Goal: Transaction & Acquisition: Purchase product/service

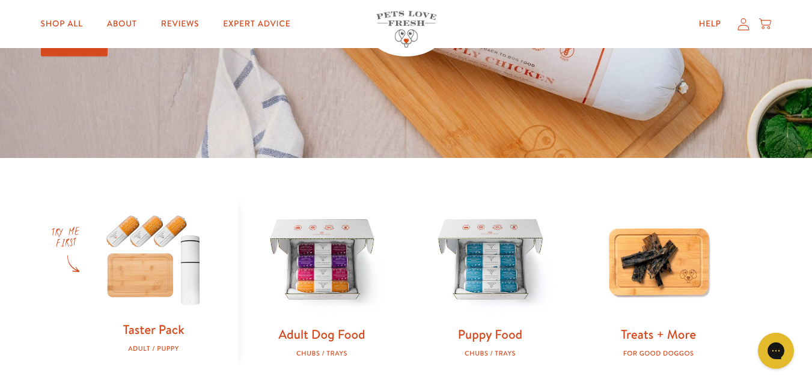
scroll to position [421, 0]
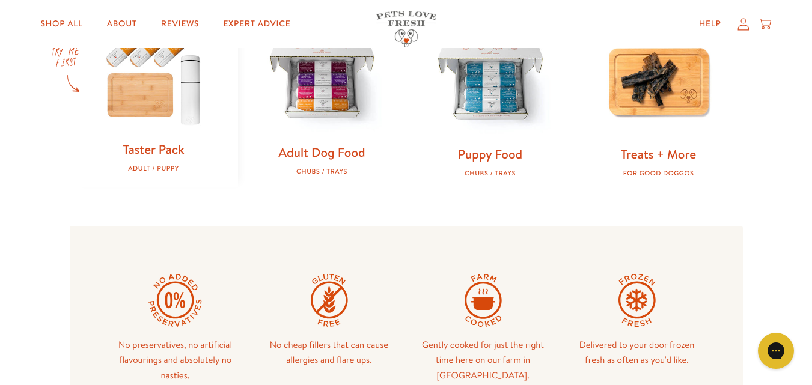
click at [341, 127] on img at bounding box center [322, 79] width 130 height 130
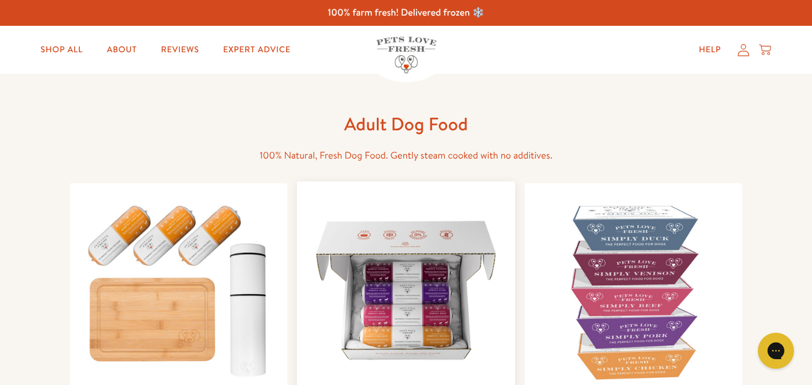
click at [436, 257] on img at bounding box center [406, 290] width 199 height 199
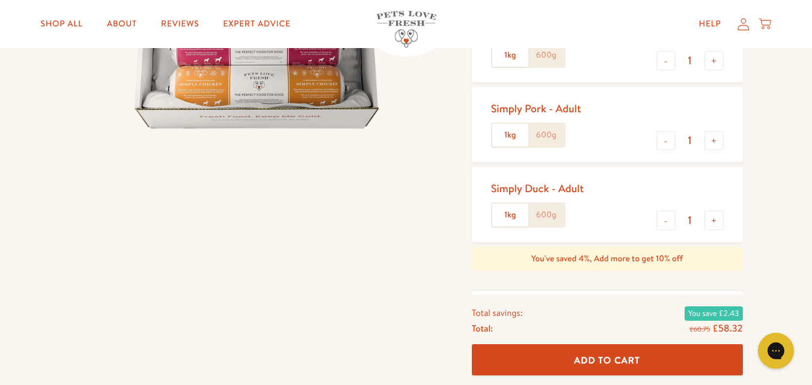
drag, startPoint x: 599, startPoint y: 353, endPoint x: 600, endPoint y: 346, distance: 7.2
click at [599, 353] on button "Add To Cart" at bounding box center [607, 360] width 271 height 32
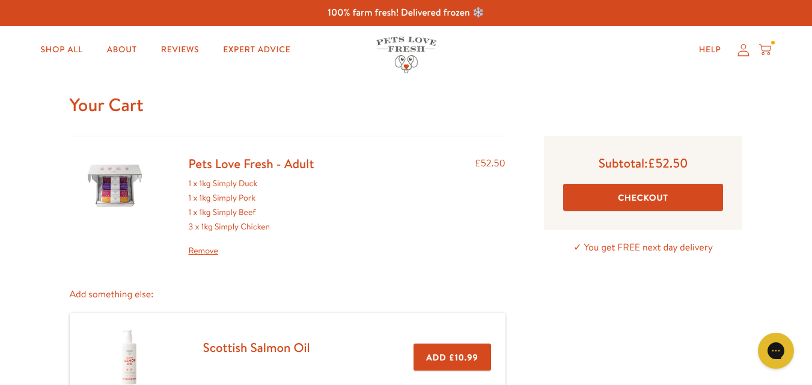
click at [625, 200] on button "Checkout" at bounding box center [643, 197] width 160 height 27
